Goal: Entertainment & Leisure: Consume media (video, audio)

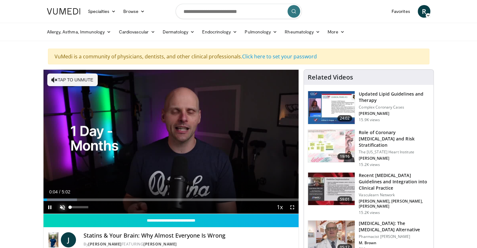
click at [59, 210] on span "Video Player" at bounding box center [62, 207] width 13 height 13
drag, startPoint x: 51, startPoint y: 199, endPoint x: 33, endPoint y: 200, distance: 18.6
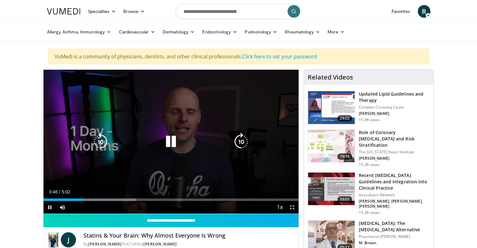
click at [173, 141] on icon "Video Player" at bounding box center [171, 142] width 18 height 18
click at [171, 142] on icon "Video Player" at bounding box center [171, 142] width 18 height 18
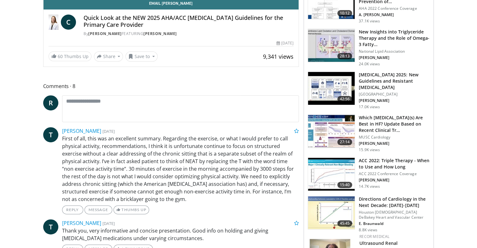
scroll to position [78, 0]
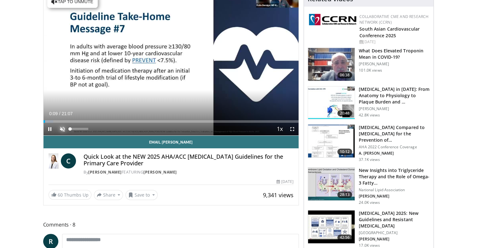
click at [64, 127] on span "Video Player" at bounding box center [62, 129] width 13 height 13
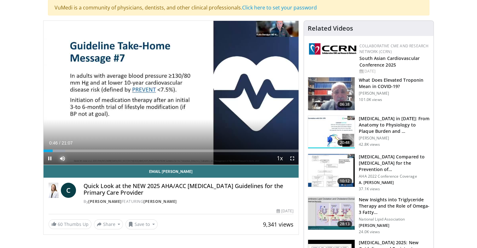
scroll to position [46, 0]
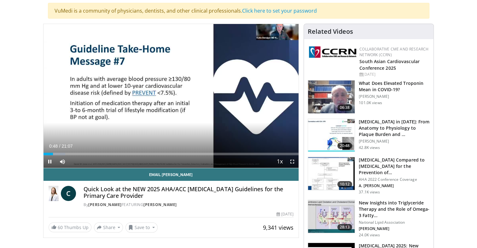
click at [247, 84] on div "10 seconds Tap to unmute" at bounding box center [172, 96] width 256 height 144
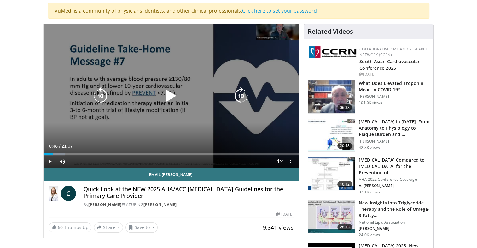
click at [175, 97] on icon "Video Player" at bounding box center [171, 96] width 18 height 18
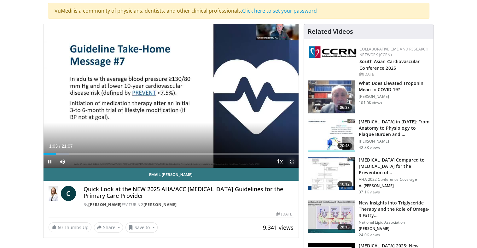
click at [291, 160] on span "Video Player" at bounding box center [292, 161] width 13 height 13
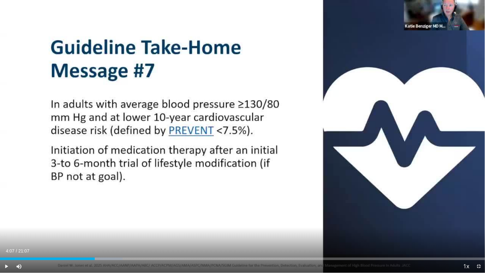
click at [95, 248] on div "Loaded : 25.26% 04:07 04:07" at bounding box center [242, 258] width 485 height 3
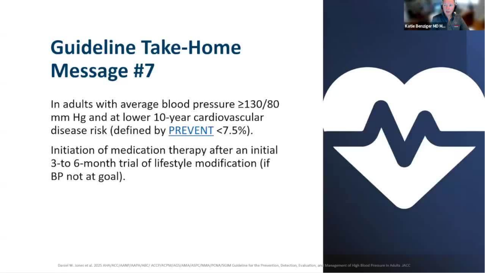
click at [225, 248] on video-js "**********" at bounding box center [242, 136] width 485 height 273
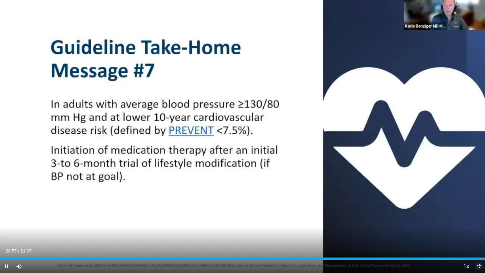
click at [477, 248] on span "Video Player" at bounding box center [478, 266] width 13 height 13
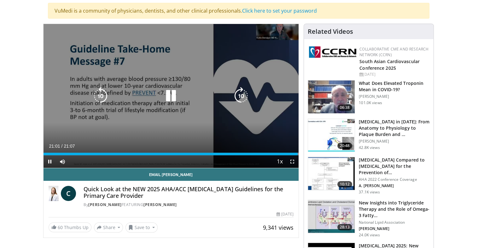
click at [171, 98] on icon "Video Player" at bounding box center [171, 96] width 18 height 18
